Goal: Transaction & Acquisition: Purchase product/service

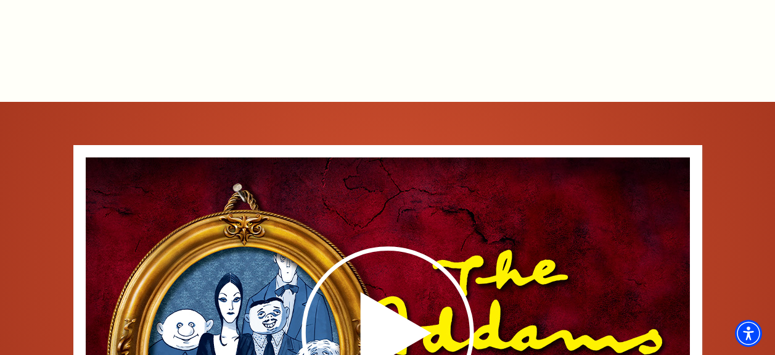
scroll to position [1078, 0]
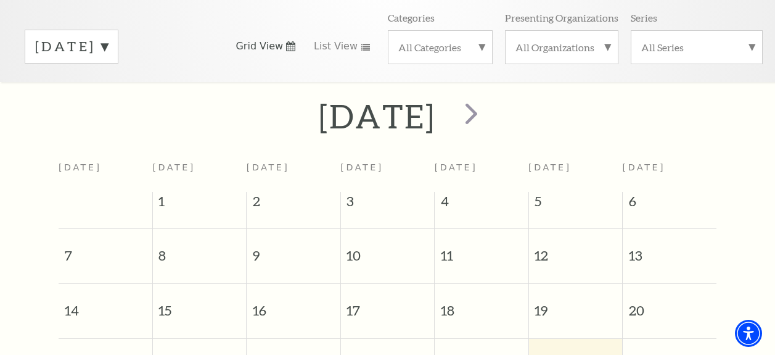
scroll to position [165, 0]
click at [108, 50] on label "[DATE]" at bounding box center [71, 47] width 73 height 19
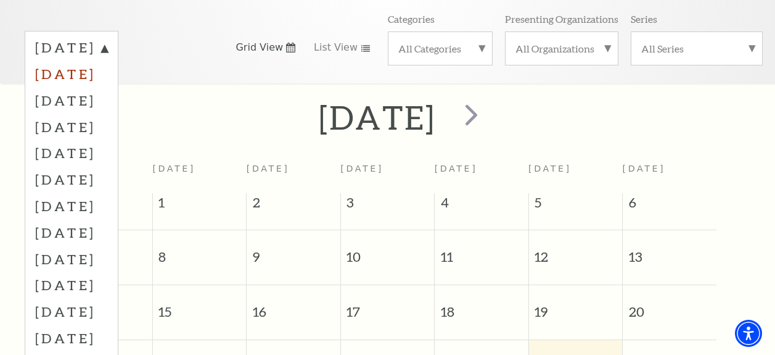
click at [108, 76] on label "[DATE]" at bounding box center [71, 73] width 73 height 27
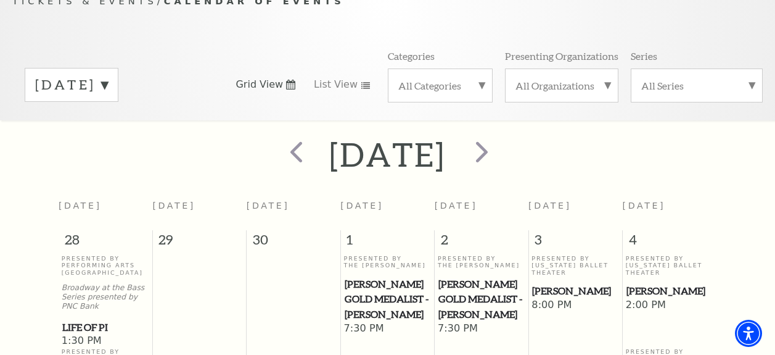
scroll to position [104, 0]
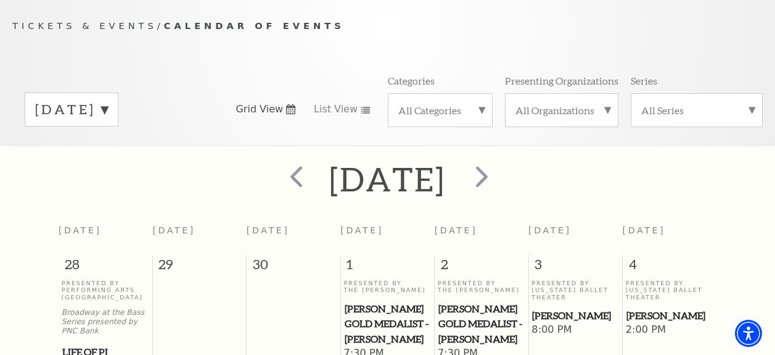
click at [108, 112] on label "[DATE]" at bounding box center [71, 109] width 73 height 19
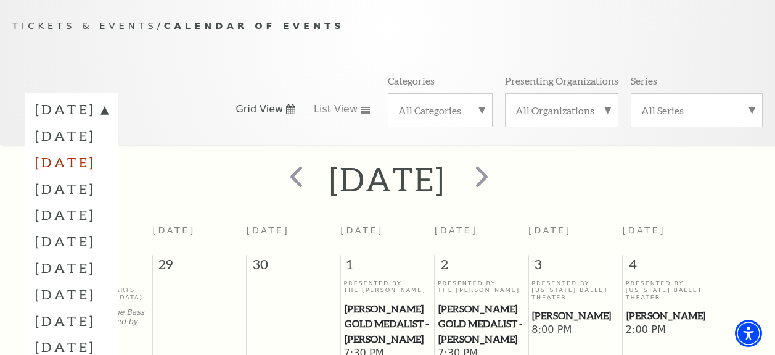
click at [108, 165] on label "[DATE]" at bounding box center [71, 162] width 73 height 27
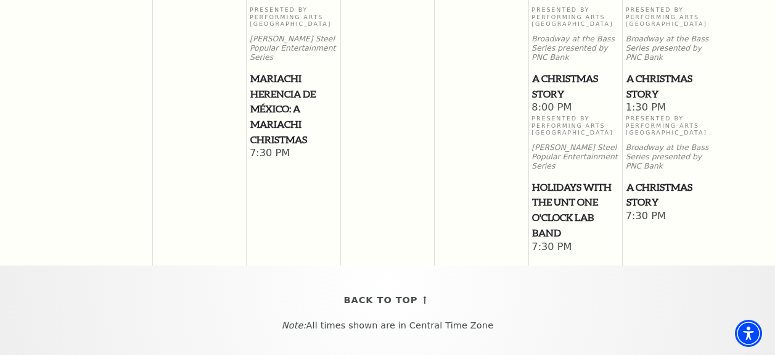
scroll to position [1523, 0]
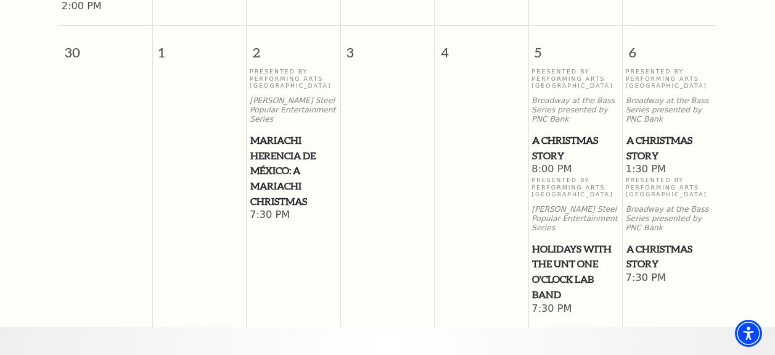
click at [649, 133] on span "A Christmas Story" at bounding box center [670, 148] width 86 height 30
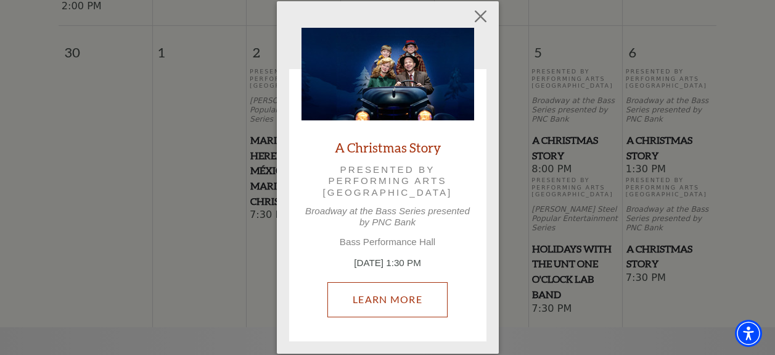
click at [395, 297] on link "Learn More" at bounding box center [388, 299] width 120 height 35
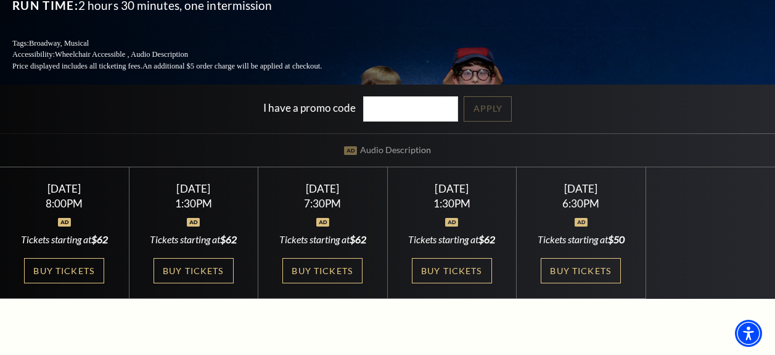
scroll to position [247, 0]
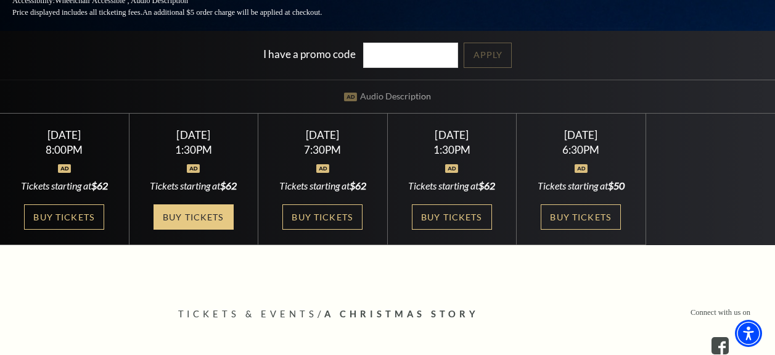
click at [208, 221] on link "Buy Tickets" at bounding box center [194, 216] width 80 height 25
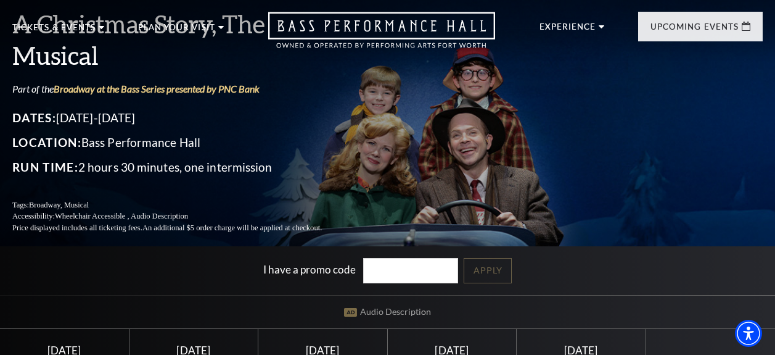
scroll to position [0, 0]
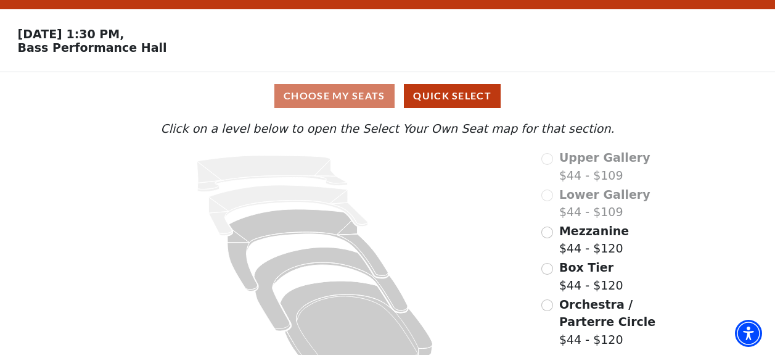
scroll to position [60, 0]
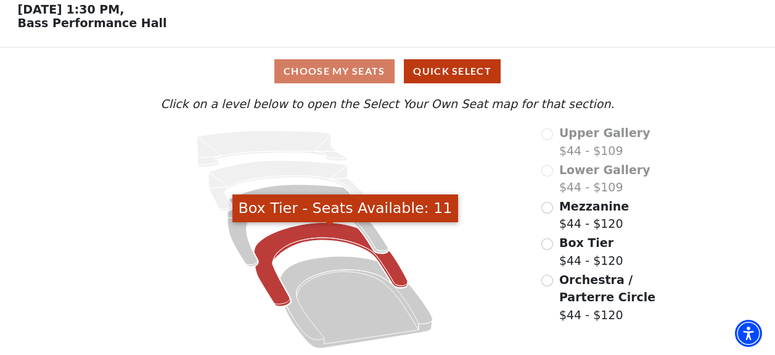
click at [307, 230] on icon "Box Tier - Seats Available: 11" at bounding box center [331, 264] width 154 height 84
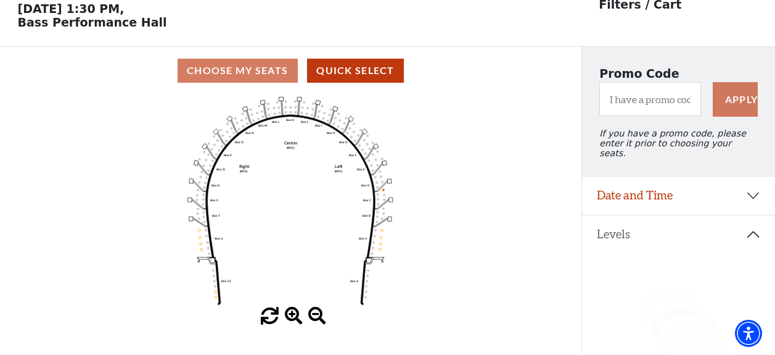
scroll to position [57, 0]
